Goal: Check status: Check status

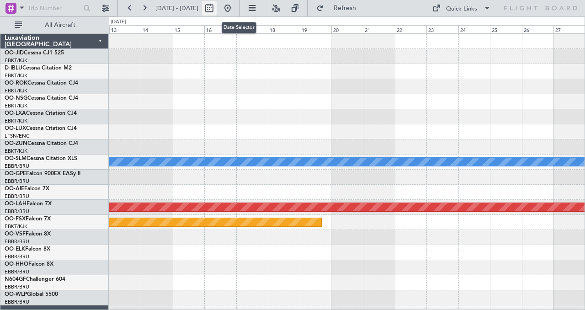
click at [217, 8] on button at bounding box center [209, 8] width 15 height 15
select select "12"
select select "2025"
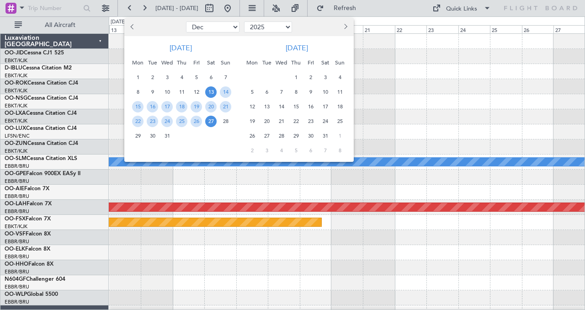
click at [133, 26] on span "Previous month" at bounding box center [132, 26] width 5 height 5
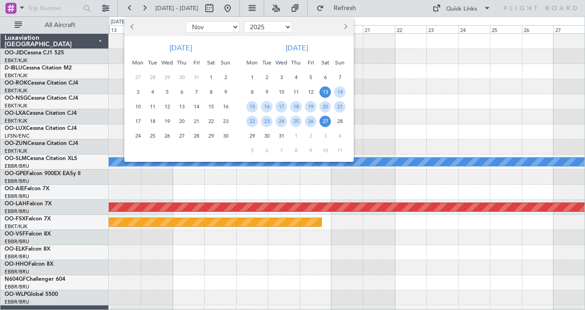
click at [133, 26] on span "Previous month" at bounding box center [132, 26] width 5 height 5
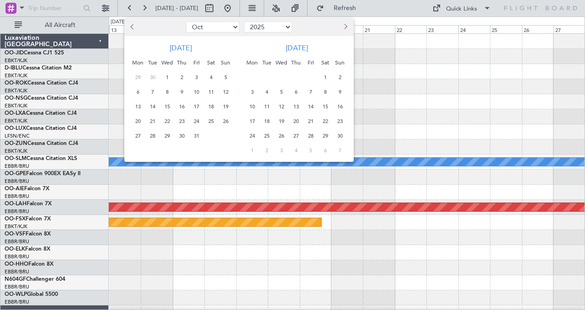
click at [133, 26] on span "Previous month" at bounding box center [132, 26] width 5 height 5
select select "9"
click at [138, 136] on span "29" at bounding box center [137, 135] width 11 height 11
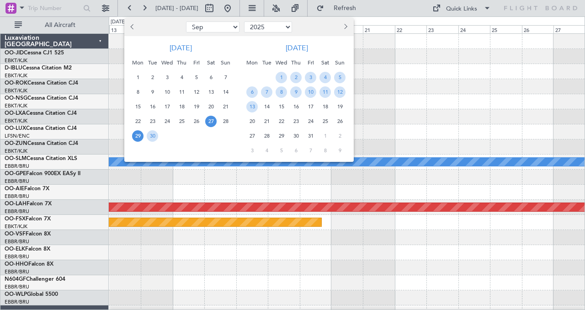
click at [208, 120] on span "27" at bounding box center [210, 121] width 11 height 11
click at [151, 134] on span "30" at bounding box center [152, 135] width 11 height 11
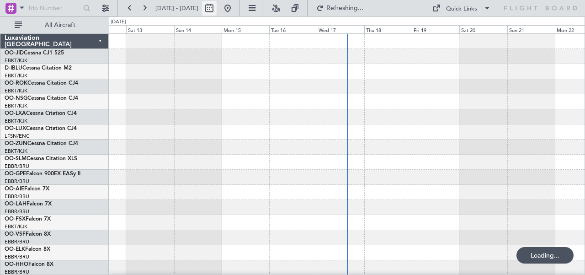
click at [217, 2] on button at bounding box center [209, 8] width 15 height 15
select select "9"
select select "2025"
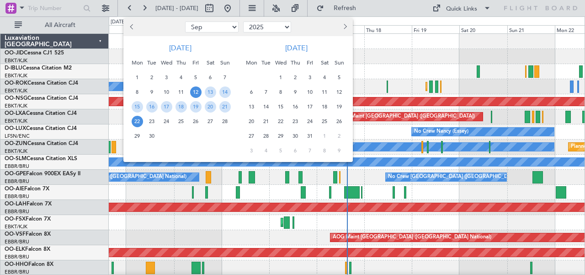
click at [198, 121] on span "26" at bounding box center [195, 121] width 11 height 11
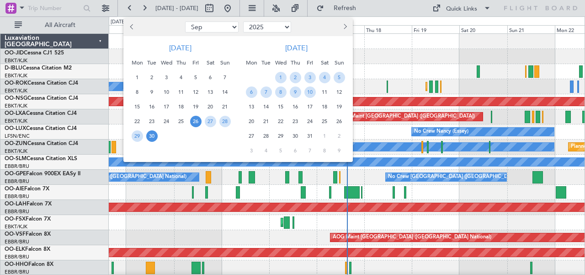
click at [152, 136] on span "30" at bounding box center [151, 135] width 11 height 11
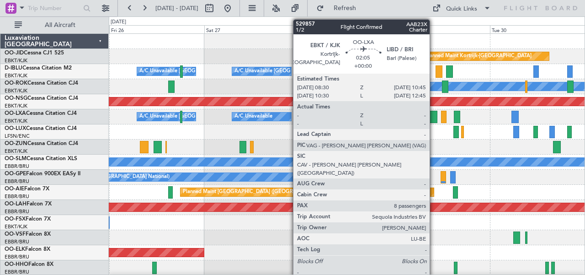
click at [434, 114] on div at bounding box center [432, 117] width 9 height 12
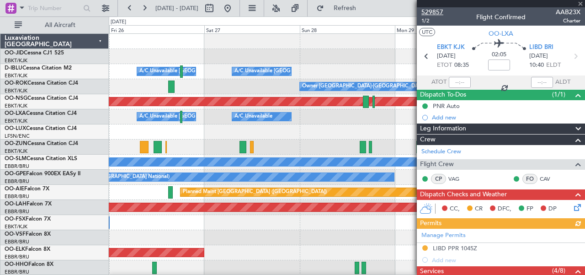
click at [430, 10] on span "529857" at bounding box center [432, 12] width 22 height 10
